Goal: Task Accomplishment & Management: Use online tool/utility

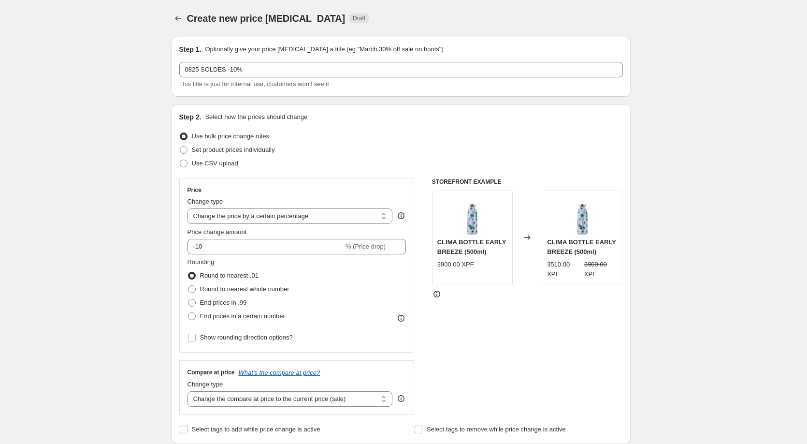
select select "percentage"
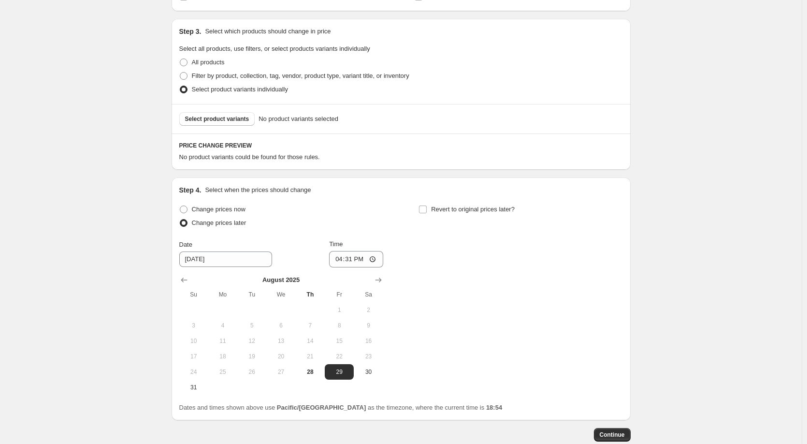
scroll to position [490, 0]
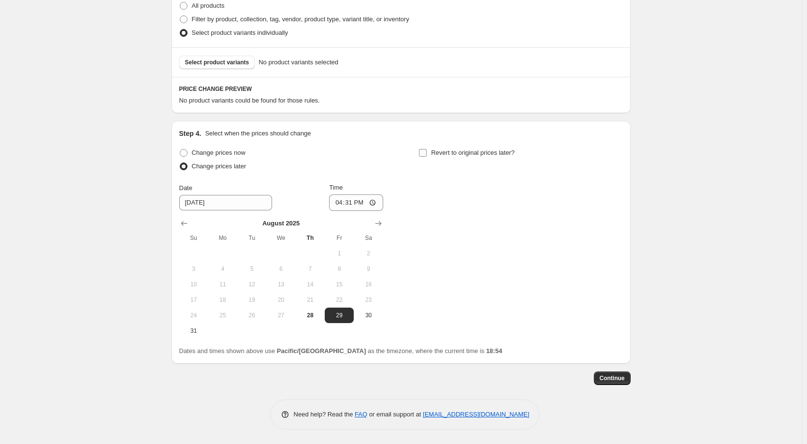
click at [425, 154] on input "Revert to original prices later?" at bounding box center [423, 153] width 8 height 8
checkbox input "true"
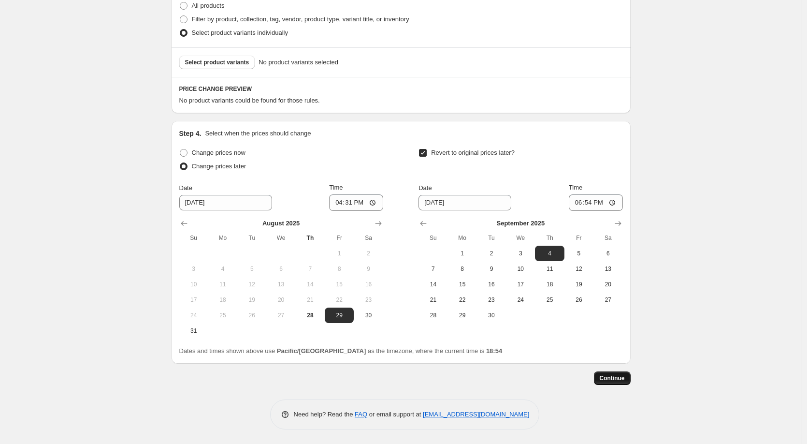
click at [625, 379] on span "Continue" at bounding box center [612, 378] width 25 height 8
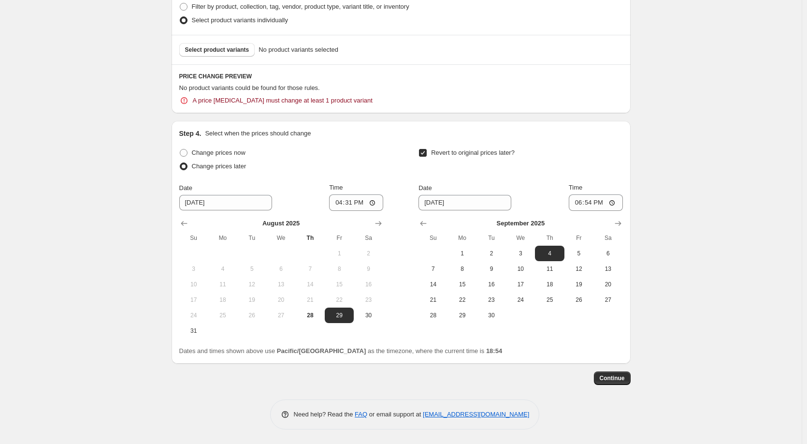
scroll to position [460, 0]
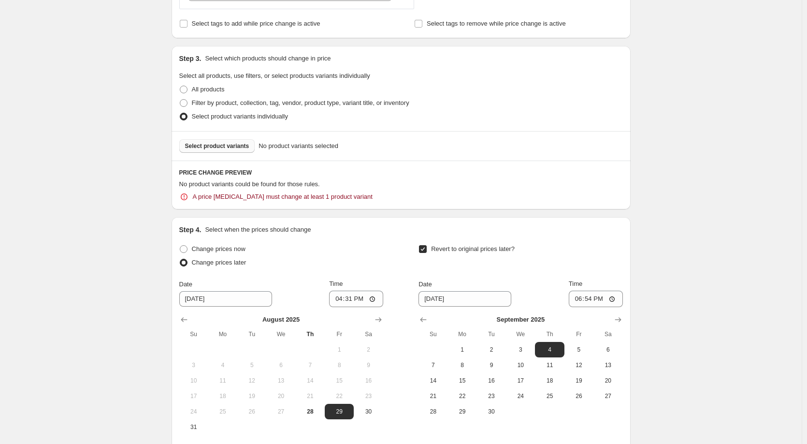
click at [203, 145] on span "Select product variants" at bounding box center [217, 146] width 64 height 8
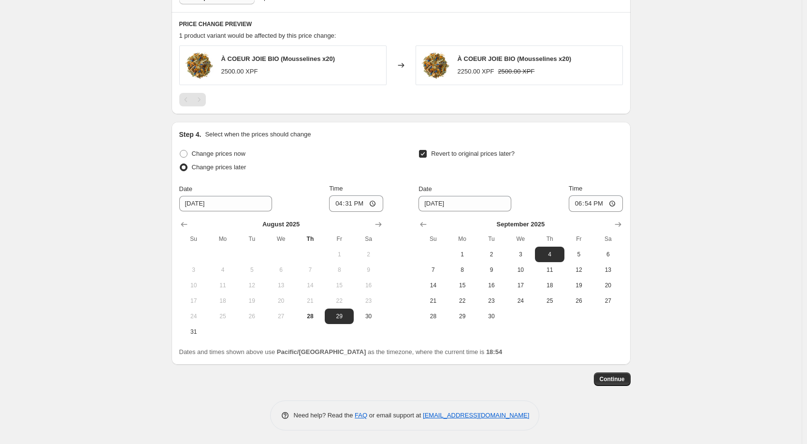
scroll to position [555, 0]
click at [610, 381] on span "Continue" at bounding box center [612, 378] width 25 height 8
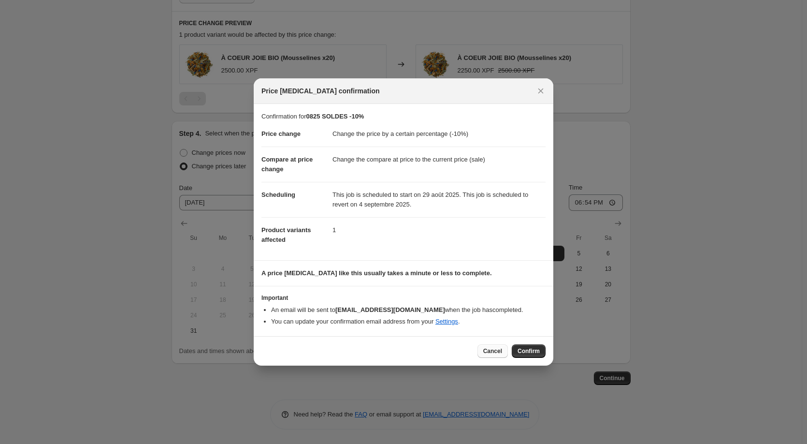
click at [487, 350] on span "Cancel" at bounding box center [492, 351] width 19 height 8
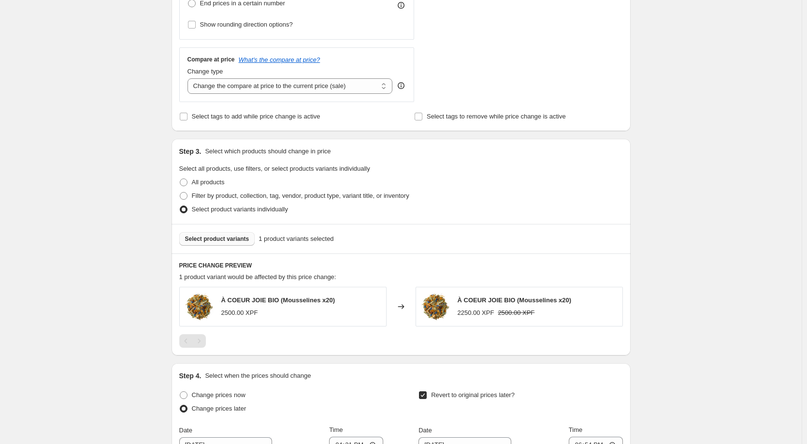
scroll to position [314, 0]
click at [217, 237] on span "Select product variants" at bounding box center [217, 238] width 64 height 8
click at [283, 315] on div "2500.00 XPF" at bounding box center [278, 312] width 114 height 10
click at [237, 302] on span "À COEUR JOIE BIO (Mousselines x20)" at bounding box center [278, 298] width 114 height 7
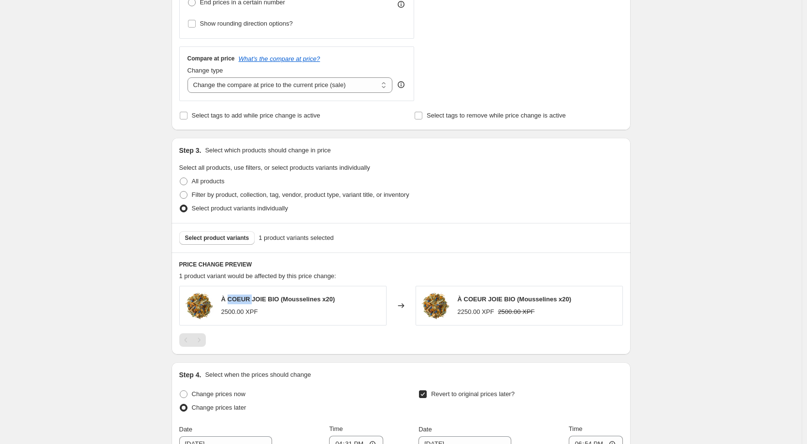
click at [213, 305] on img at bounding box center [199, 305] width 29 height 29
click at [202, 304] on img at bounding box center [199, 305] width 29 height 29
click at [503, 302] on span "À COEUR JOIE BIO (Mousselines x20)" at bounding box center [515, 298] width 114 height 7
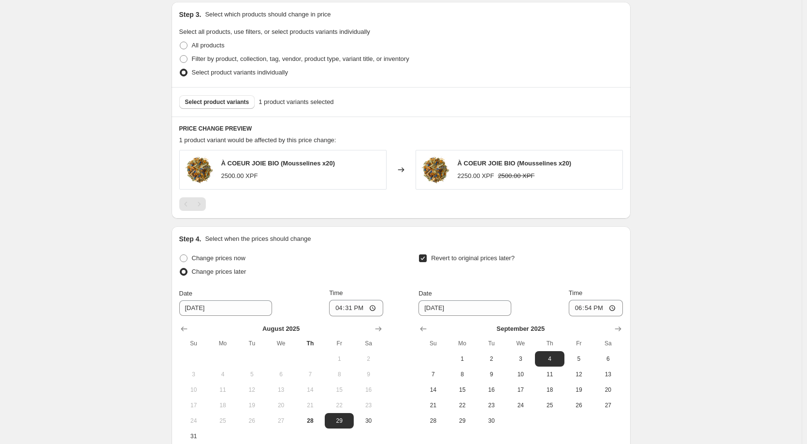
scroll to position [459, 0]
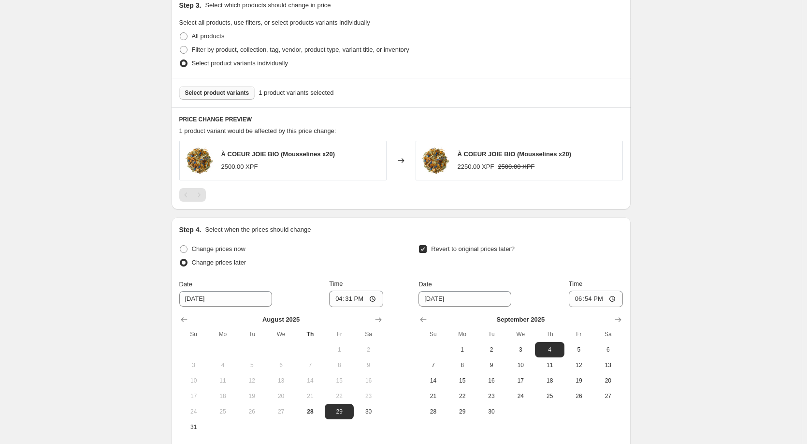
click at [213, 87] on div "Select product variants 1 product variants selected" at bounding box center [401, 92] width 459 height 29
click at [212, 93] on span "Select product variants" at bounding box center [217, 93] width 64 height 8
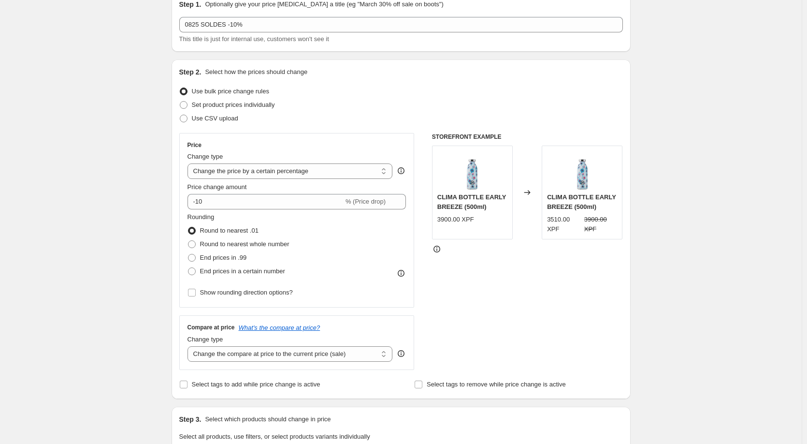
scroll to position [0, 0]
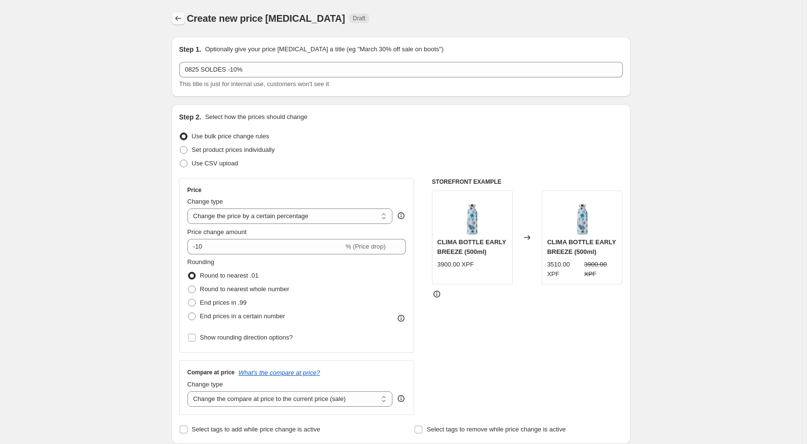
click at [178, 15] on icon "Price change jobs" at bounding box center [179, 19] width 10 height 10
